Goal: Book appointment/travel/reservation

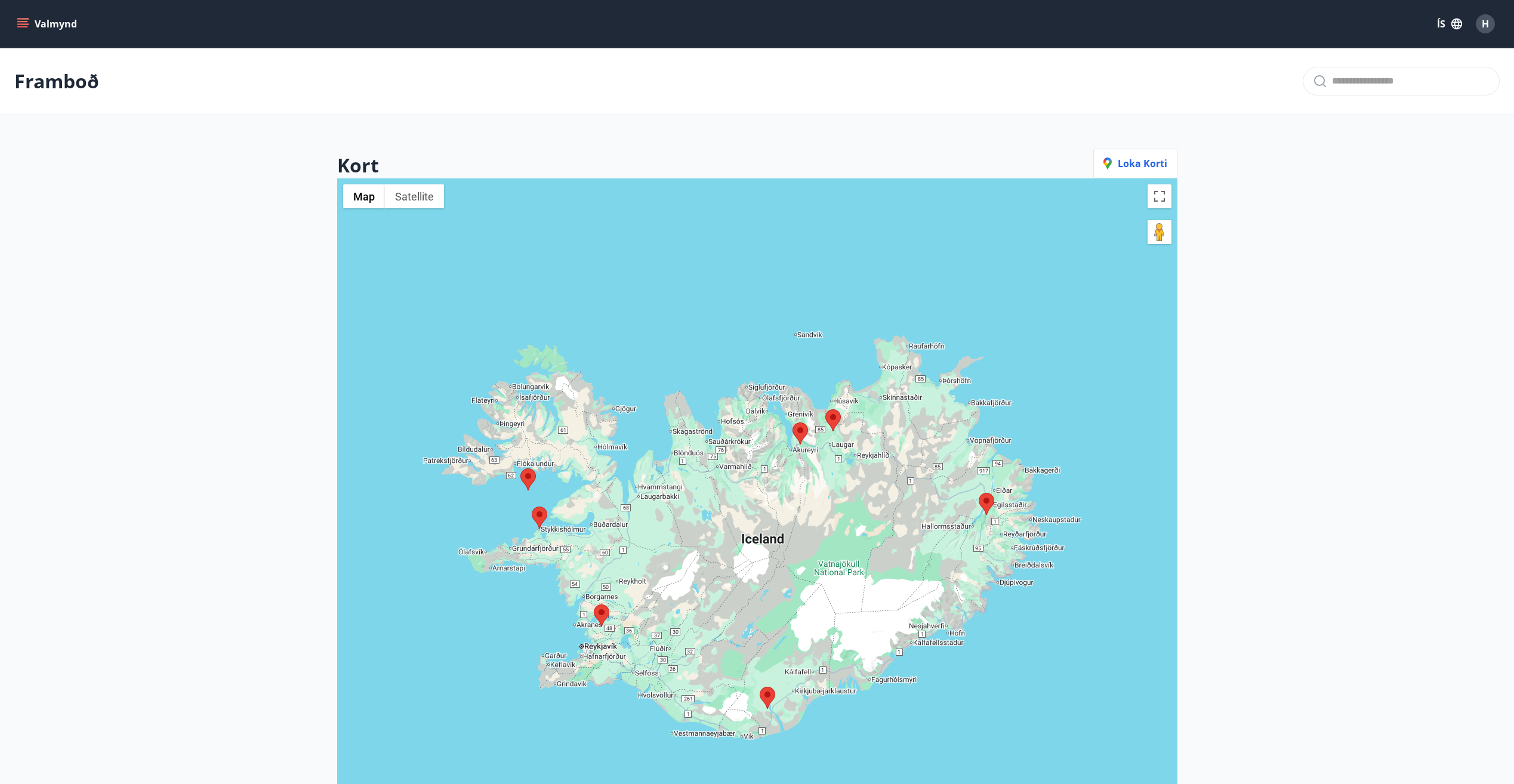
click at [801, 430] on img at bounding box center [800, 434] width 15 height 22
click at [44, 21] on button "Valmynd" at bounding box center [48, 23] width 68 height 21
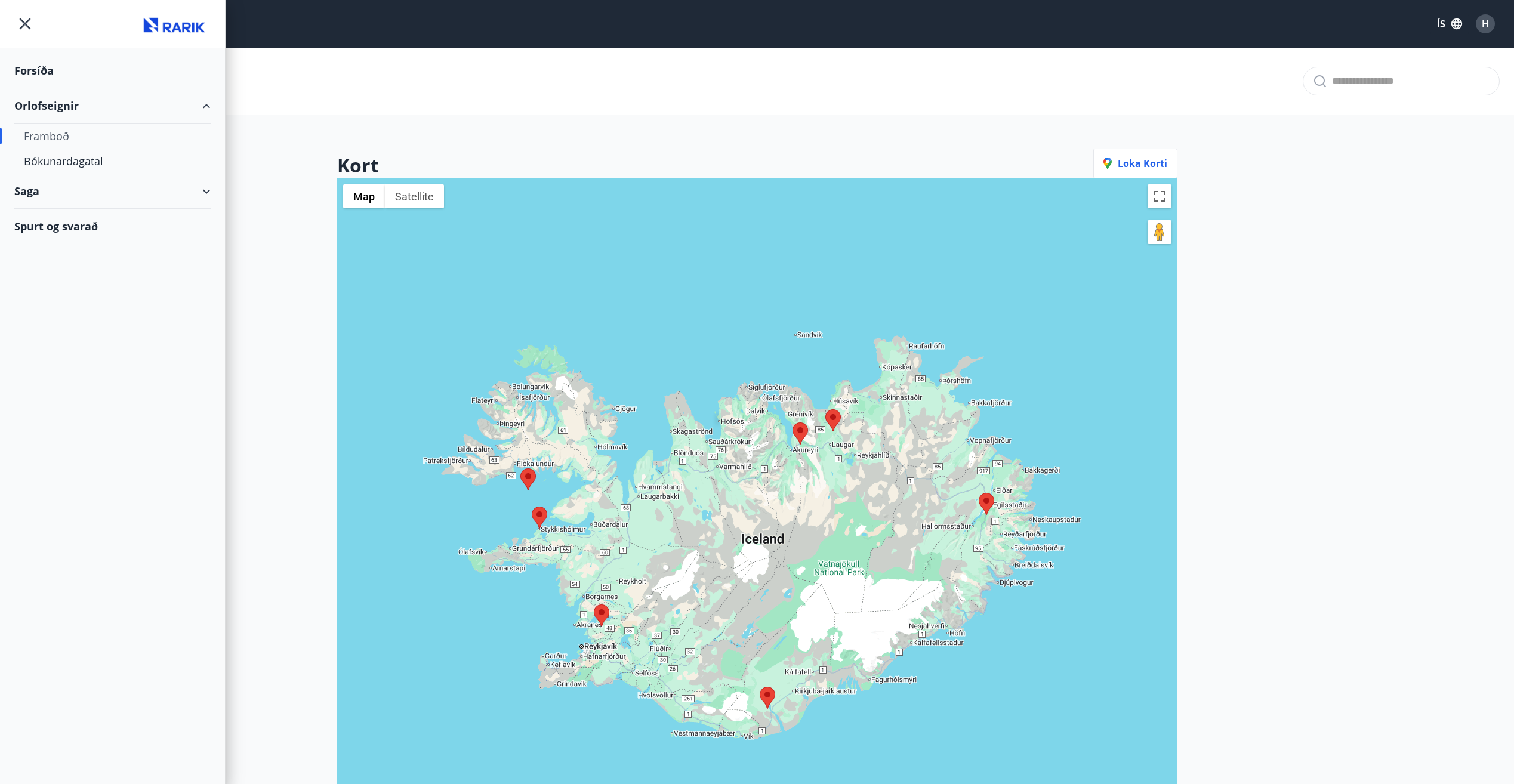
click at [45, 136] on div "Framboð" at bounding box center [112, 136] width 178 height 25
click at [55, 162] on div "Bókunardagatal" at bounding box center [112, 160] width 178 height 25
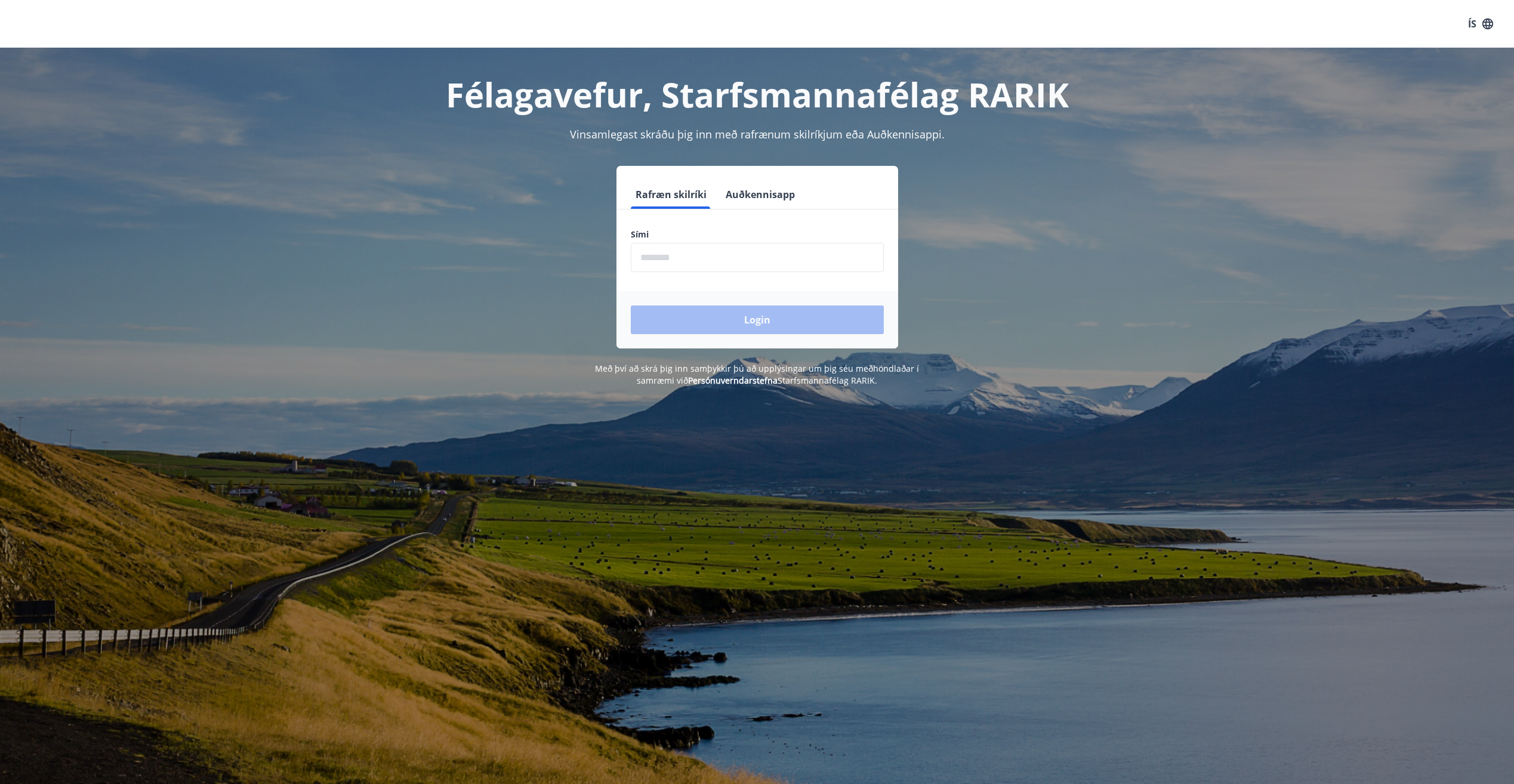
click at [760, 262] on input "phone" at bounding box center [757, 257] width 253 height 29
type input "********"
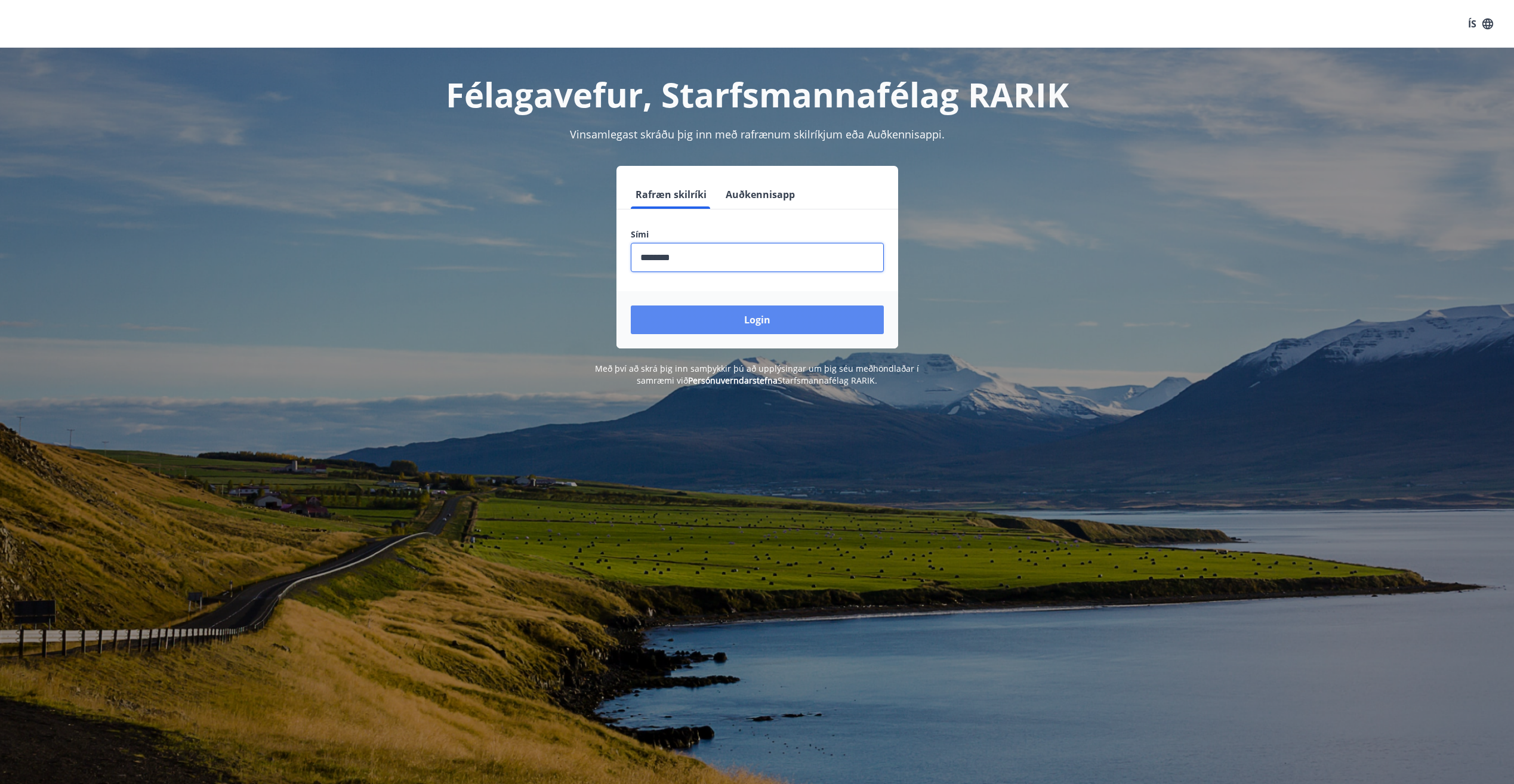
click at [762, 323] on button "Login" at bounding box center [757, 319] width 253 height 28
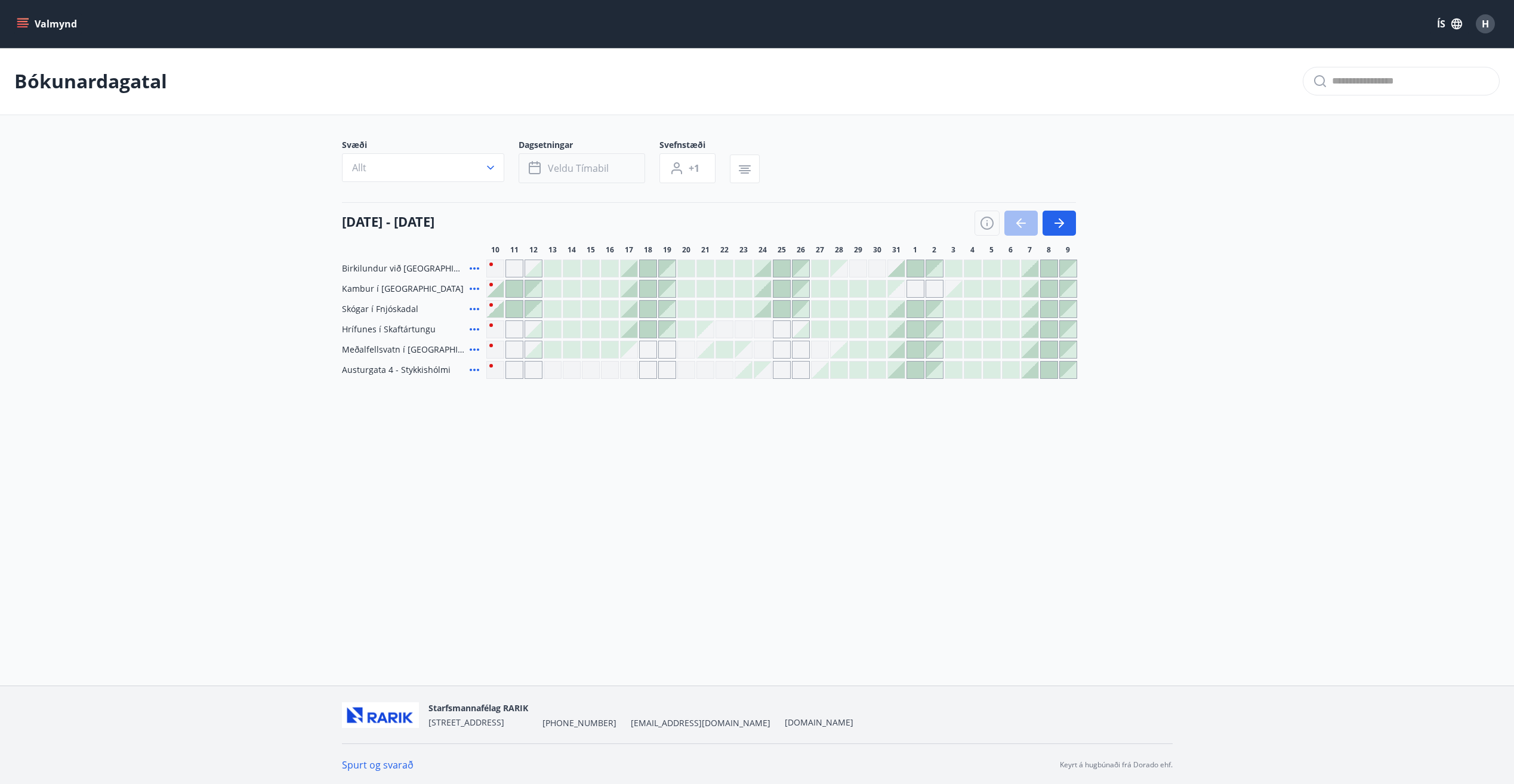
click at [573, 171] on span "Veldu tímabil" at bounding box center [578, 168] width 61 height 13
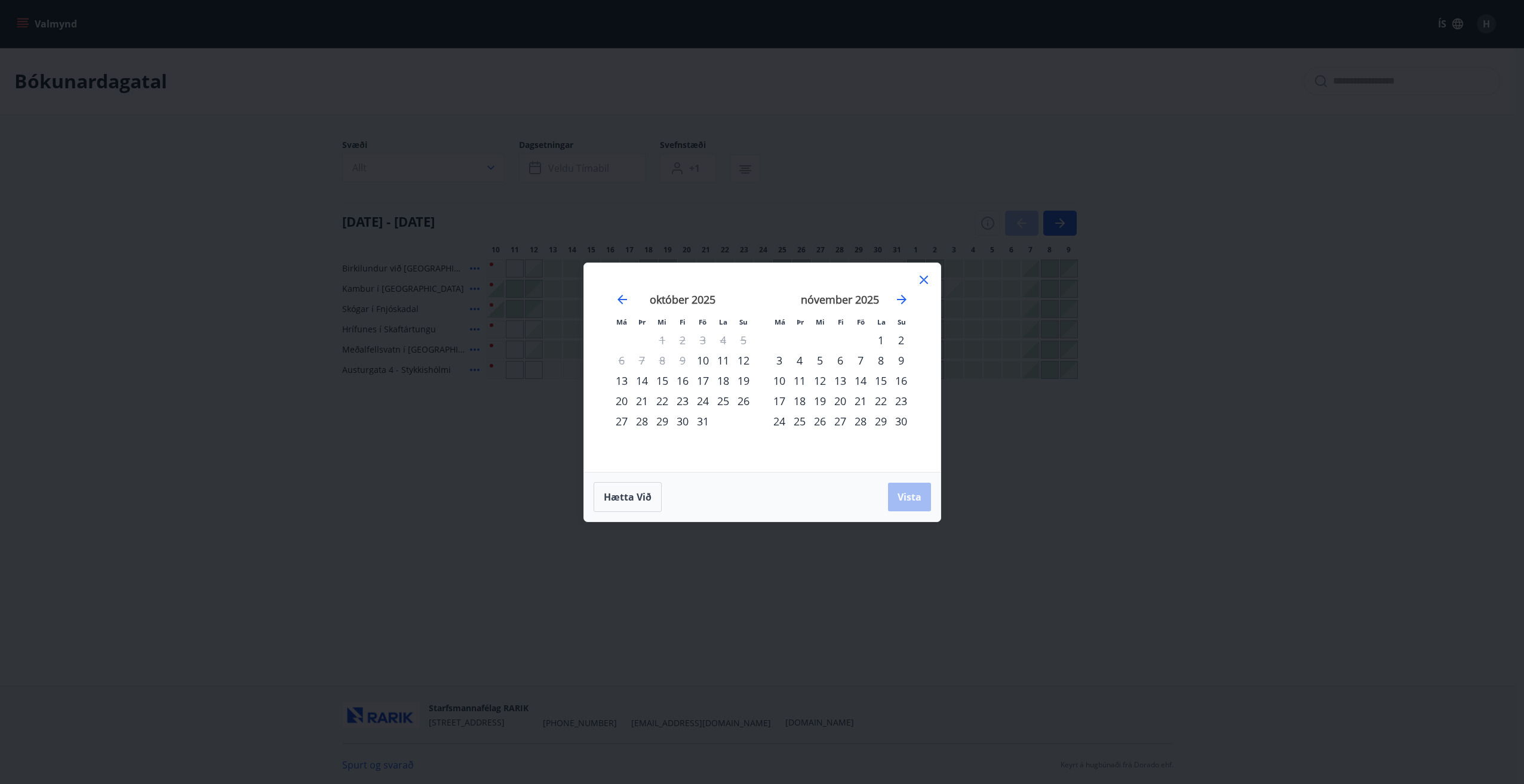
click at [699, 383] on div "17" at bounding box center [703, 381] width 21 height 21
click at [741, 383] on div "19" at bounding box center [743, 381] width 21 height 21
click at [904, 499] on span "Vista" at bounding box center [910, 497] width 24 height 13
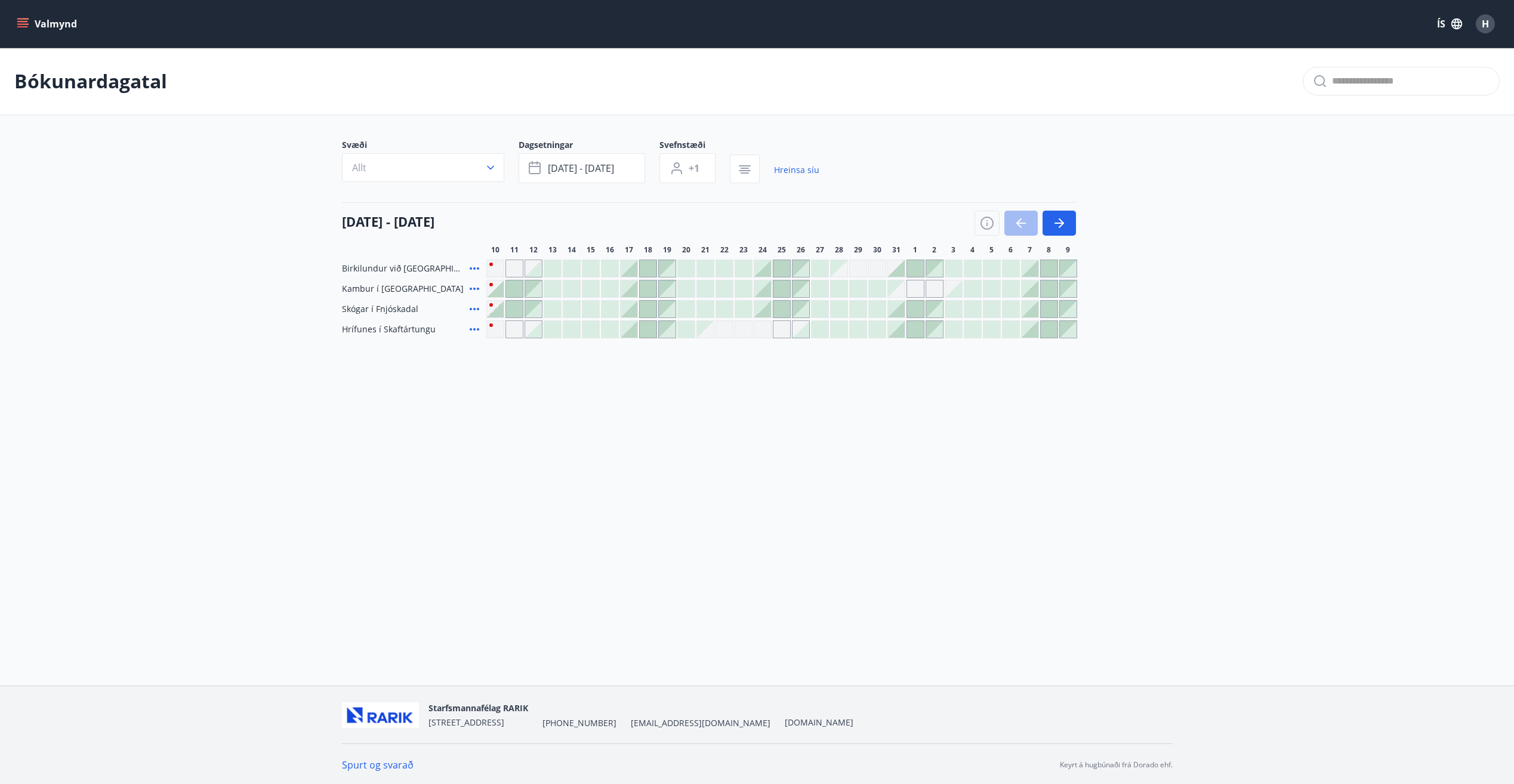
click at [627, 289] on div at bounding box center [629, 288] width 16 height 16
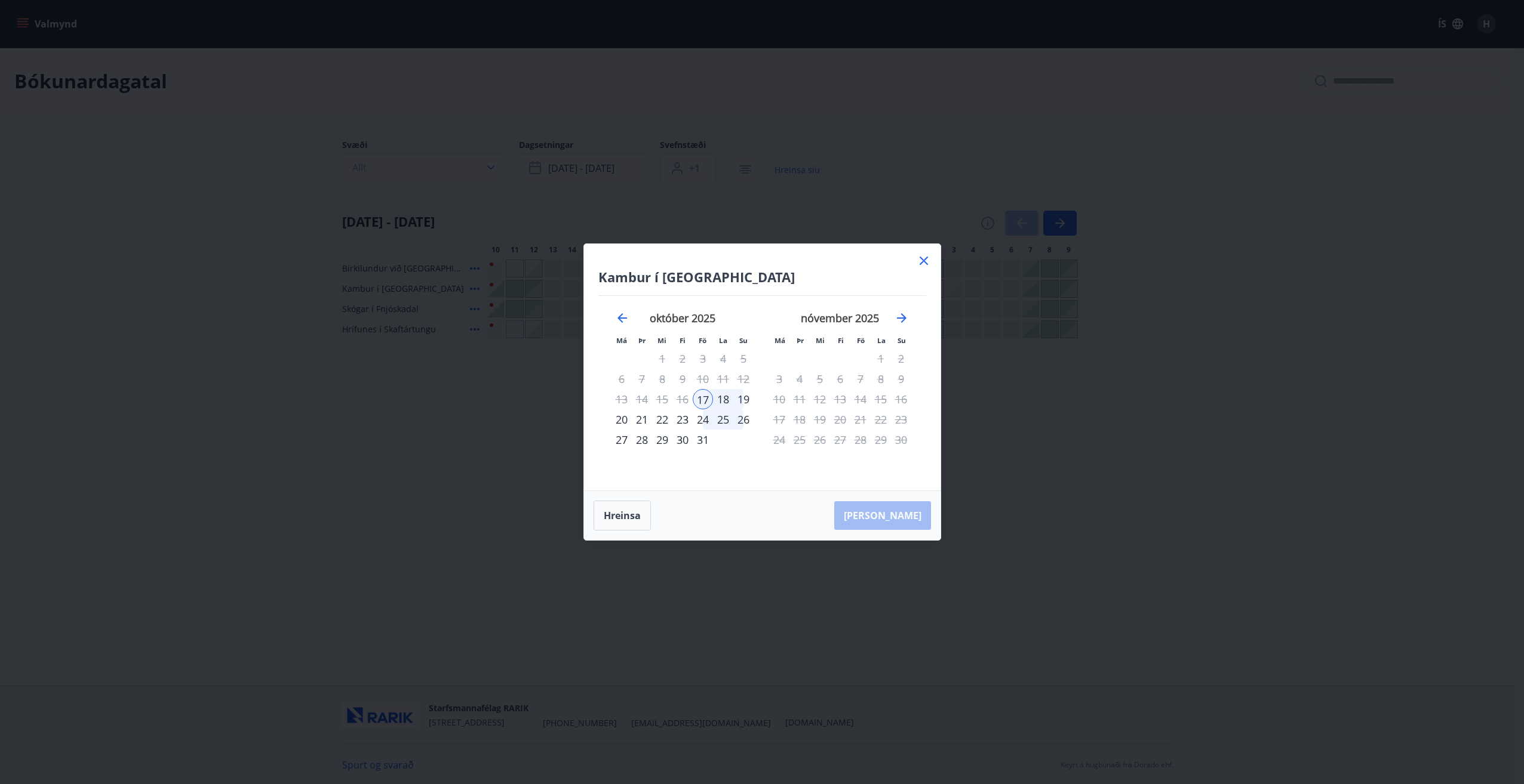
click at [746, 399] on div "19" at bounding box center [743, 400] width 21 height 21
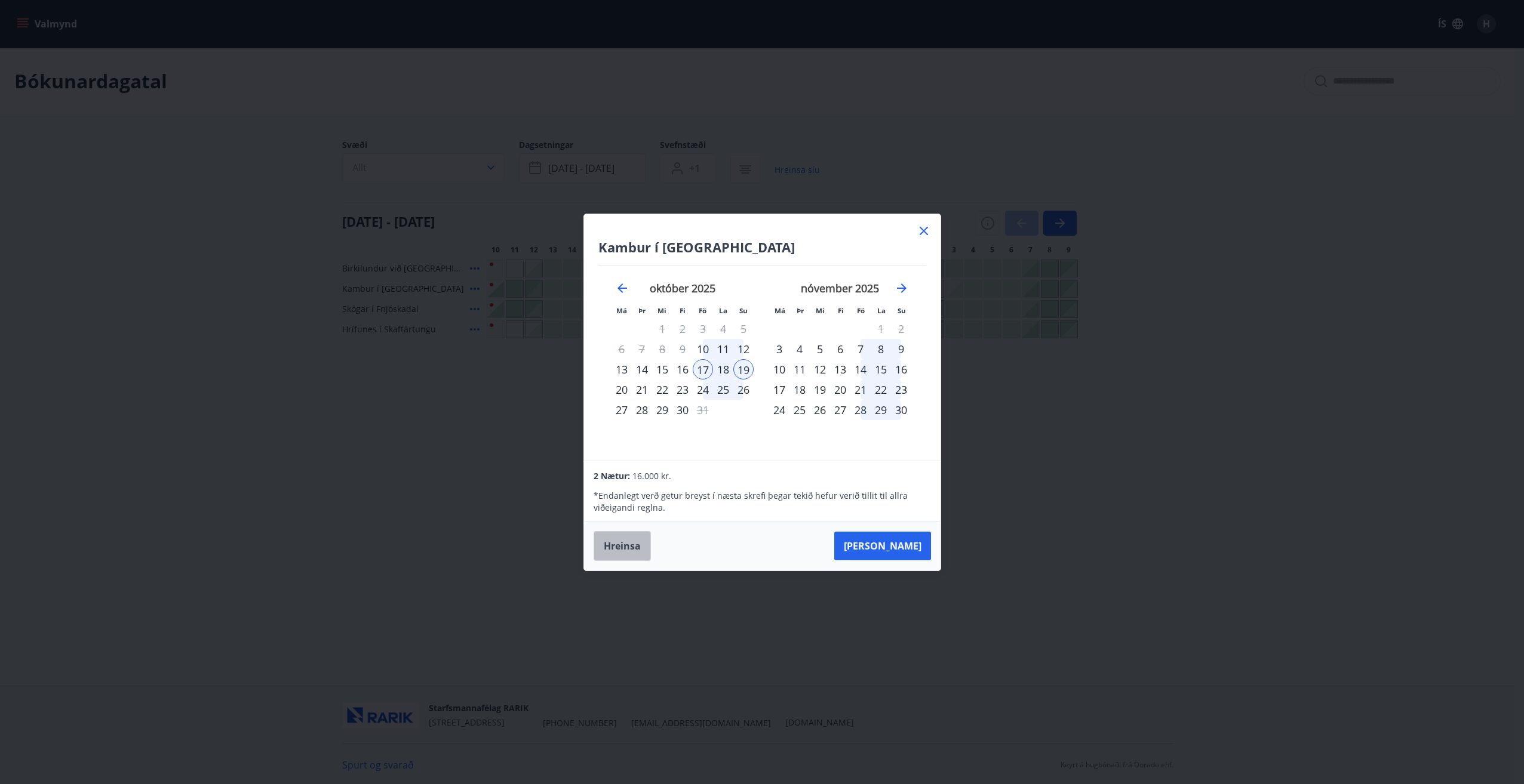
click at [613, 554] on button "Hreinsa" at bounding box center [622, 546] width 57 height 30
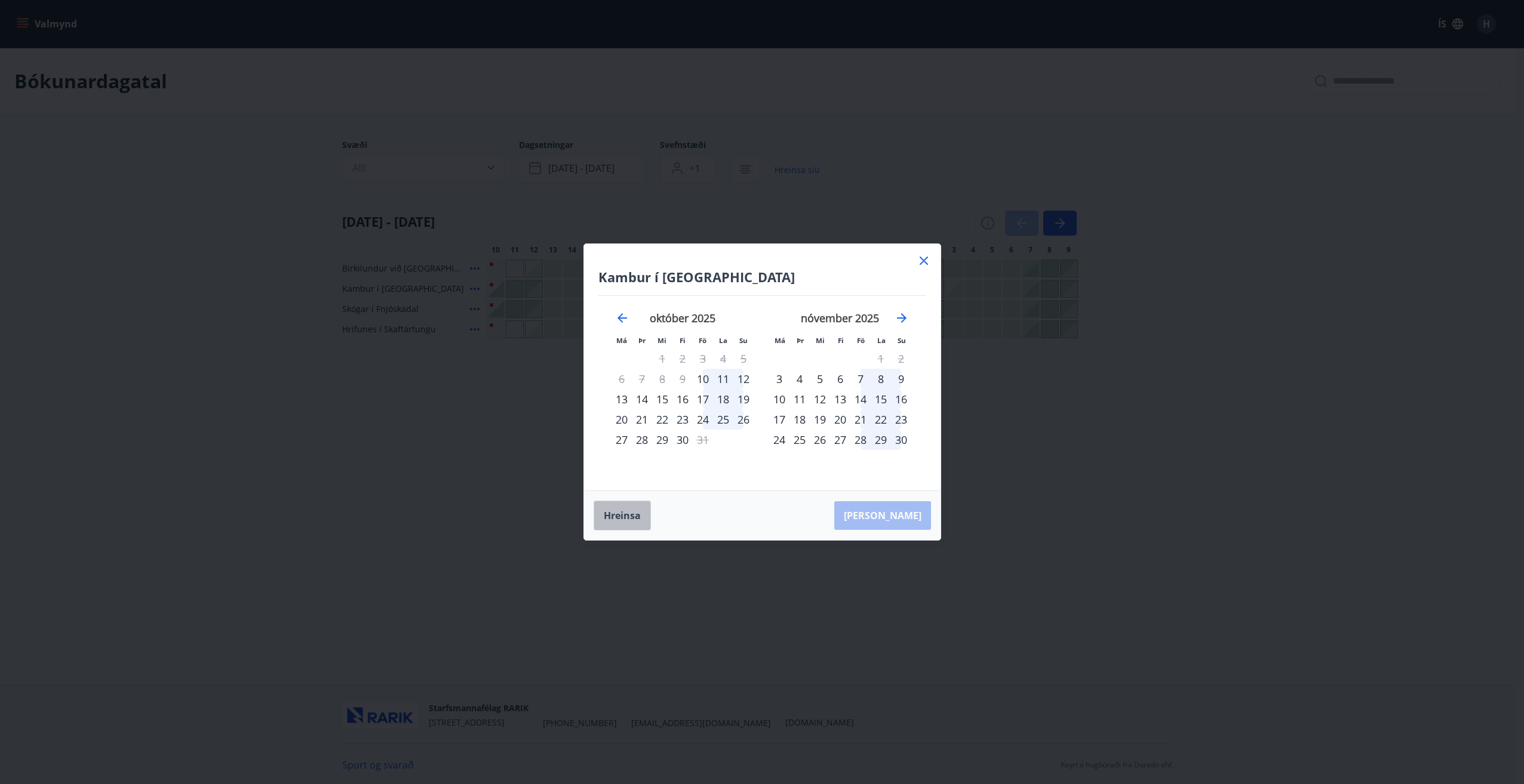
click at [626, 516] on button "Hreinsa" at bounding box center [622, 516] width 57 height 30
click at [922, 262] on icon at bounding box center [924, 261] width 9 height 9
